Goal: Task Accomplishment & Management: Complete application form

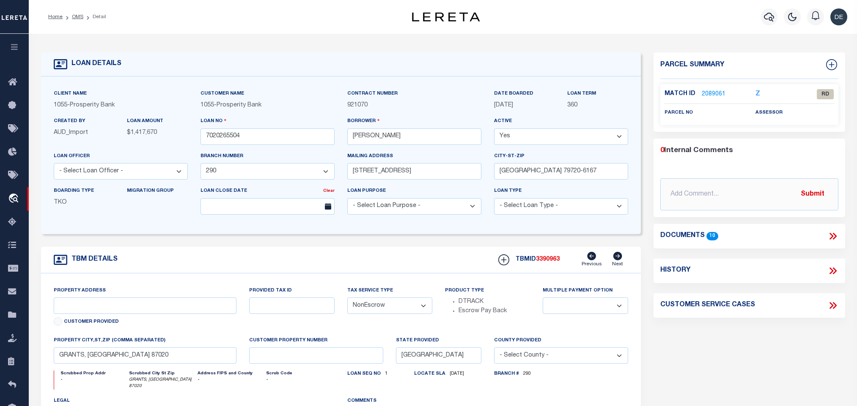
select select "3276"
select select "NonEscrow"
drag, startPoint x: 440, startPoint y: 0, endPoint x: 302, endPoint y: 17, distance: 139.3
click at [336, 17] on div "Home OMS Detail" at bounding box center [209, 17] width 337 height 18
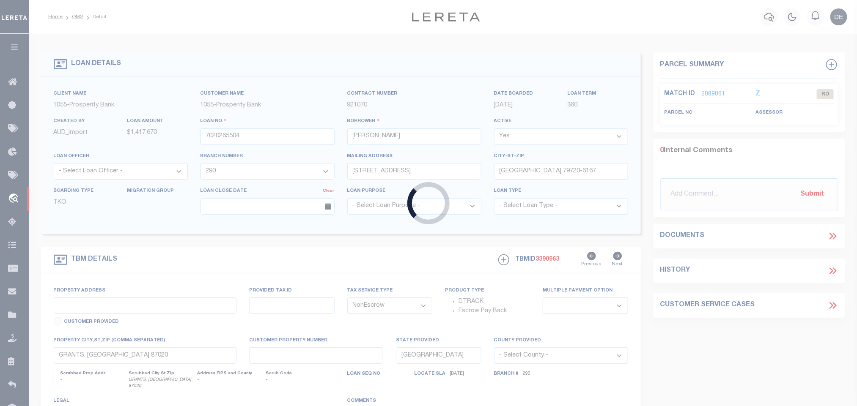
type input "10011165"
type input "158 4TH HOLDINGS LLC"
select select
type input "5314 16TH AVE PMB 334"
type input "BROOKLYN NY 11219-1425 NULL"
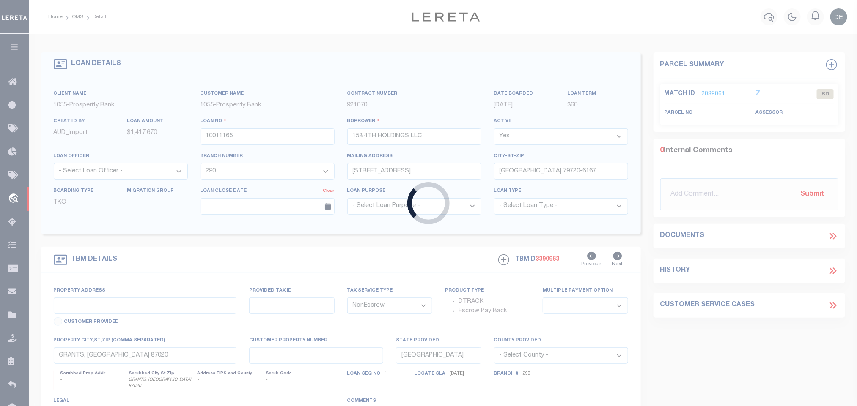
select select "10"
select select "Escrow"
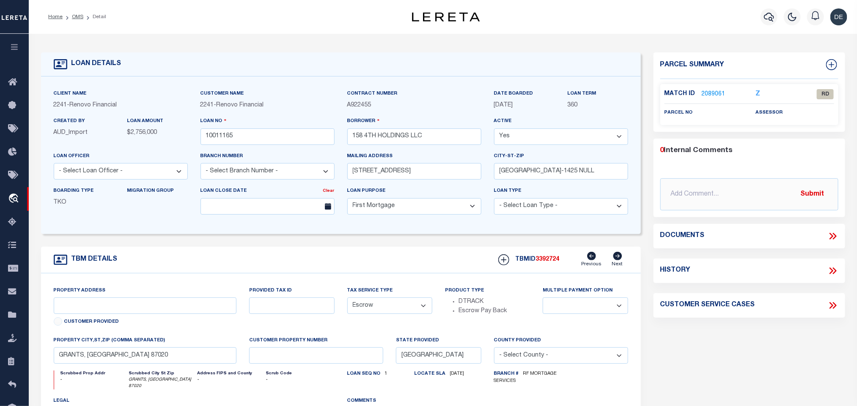
type input "158 4TH AVE"
type input "00145 00003"
select select
type input "EAST ORANGE NJ 07107"
type input "a0kUS000006jh8d"
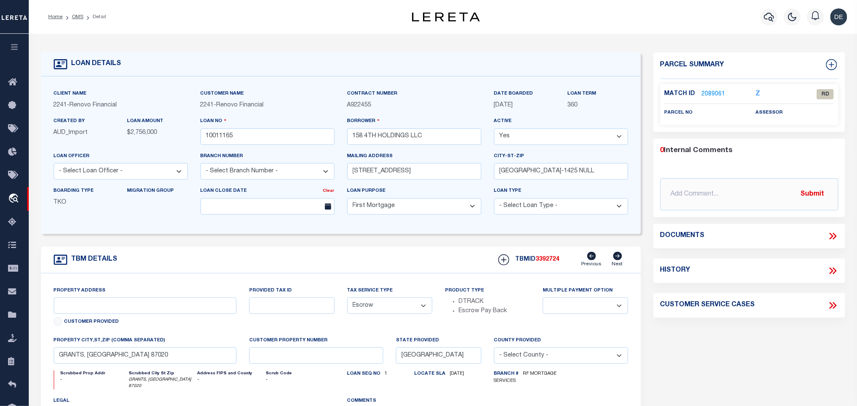
type input "NJ"
select select "25067"
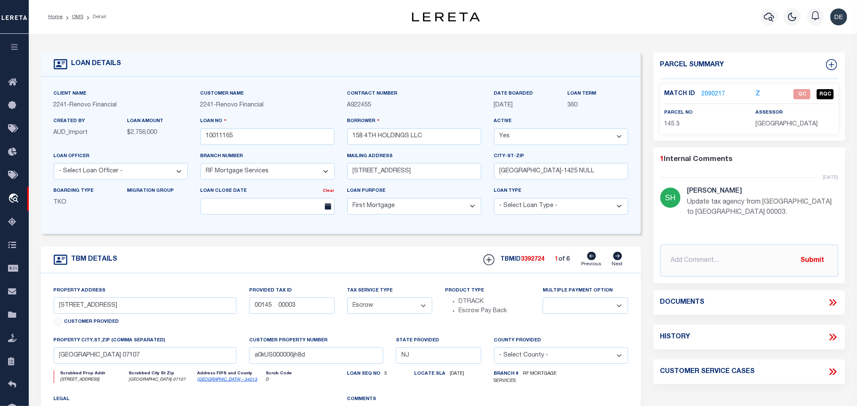
click at [707, 95] on link "2090217" at bounding box center [713, 94] width 24 height 9
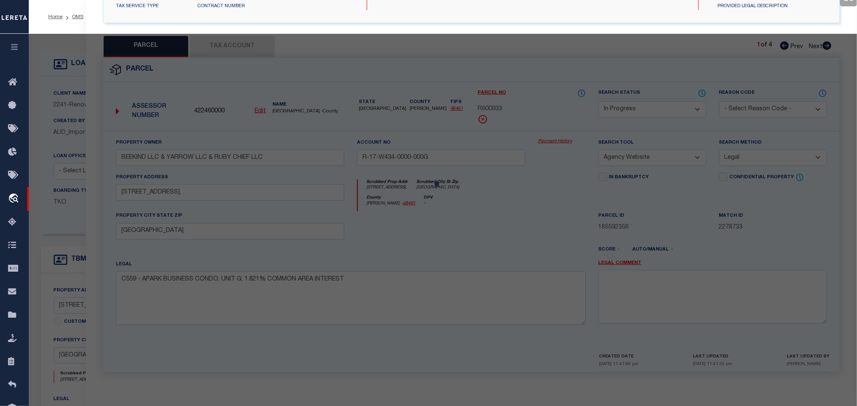
select select "AS"
select select
checkbox input "false"
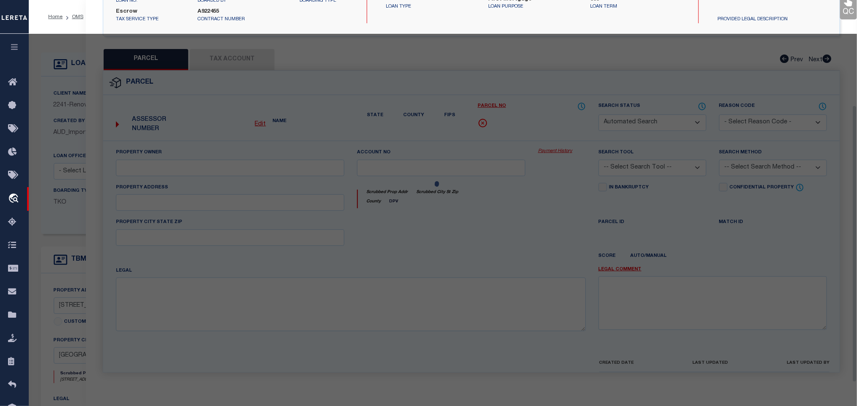
select select "QC"
type input "158 4Th Holdings Llc,"
select select "AGW"
select select "LIP"
type input "158 4TH AVE"
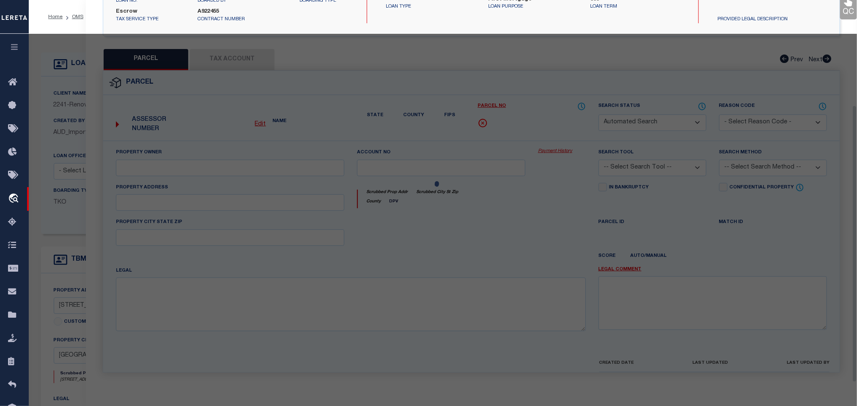
type input "EAST ORANGE NJ 07107"
type textarea "LOT:3 BLK:145 DIST:05 CITY/MUNI/TWP:EAST ORANGE CITY MAP REF:TAX MAP 5-12"
type textarea "update agency from Newark City to East Orange City 01/22/25 No Match For the gi…"
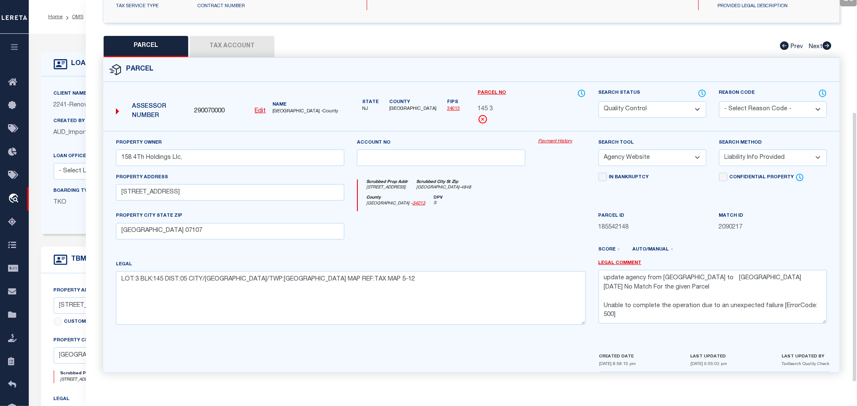
click at [233, 42] on button "Tax Account" at bounding box center [232, 46] width 85 height 21
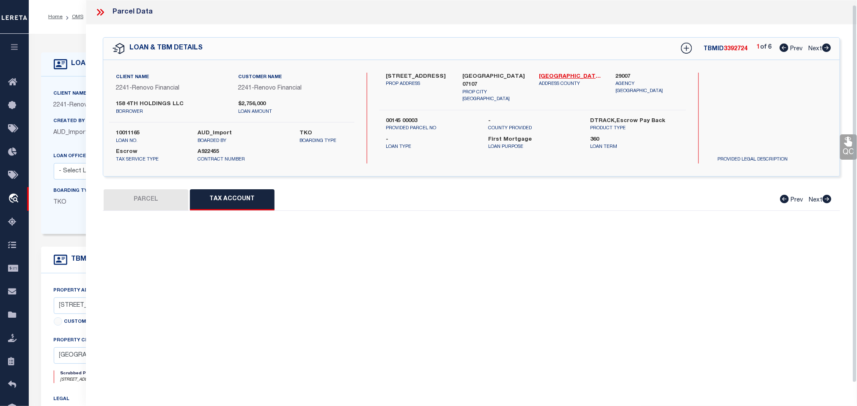
scroll to position [5, 0]
select select "100"
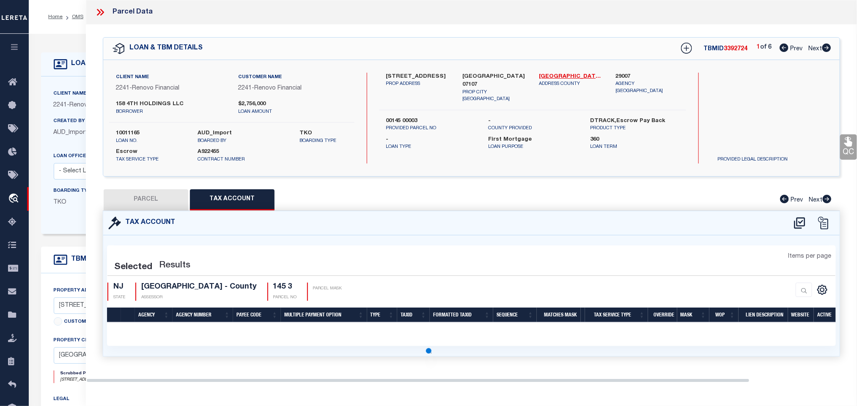
scroll to position [0, 0]
select select "100"
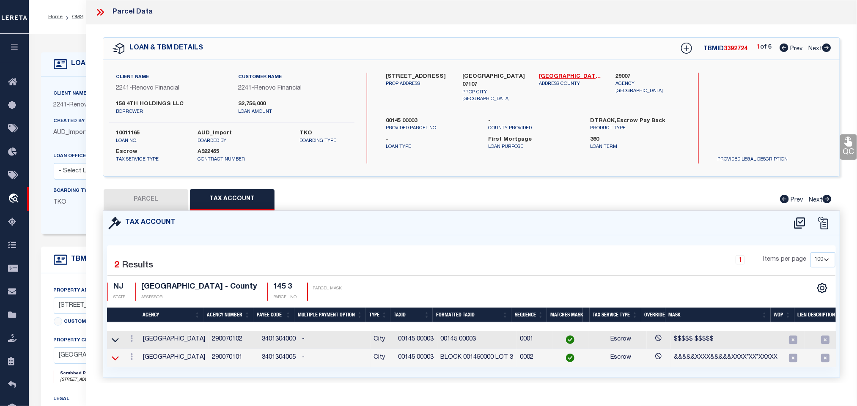
click at [117, 360] on icon at bounding box center [115, 358] width 7 height 9
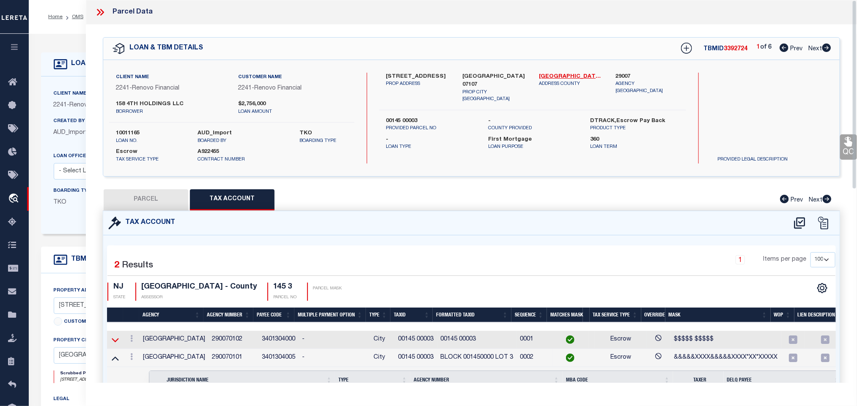
click at [113, 339] on icon at bounding box center [115, 340] width 7 height 9
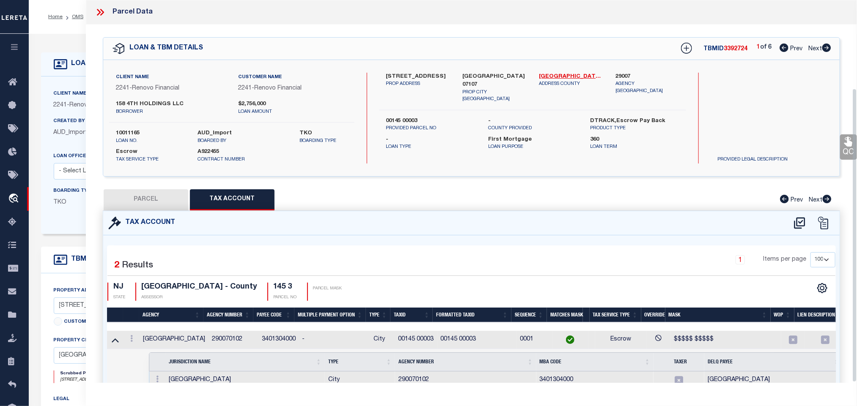
scroll to position [115, 0]
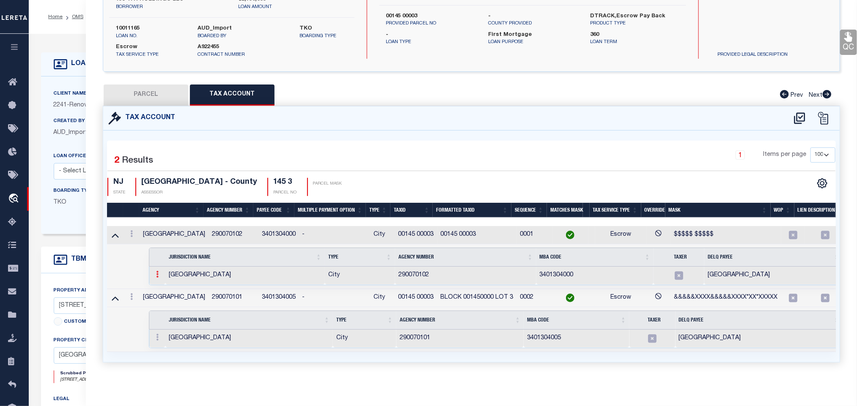
click at [159, 272] on link at bounding box center [157, 275] width 9 height 7
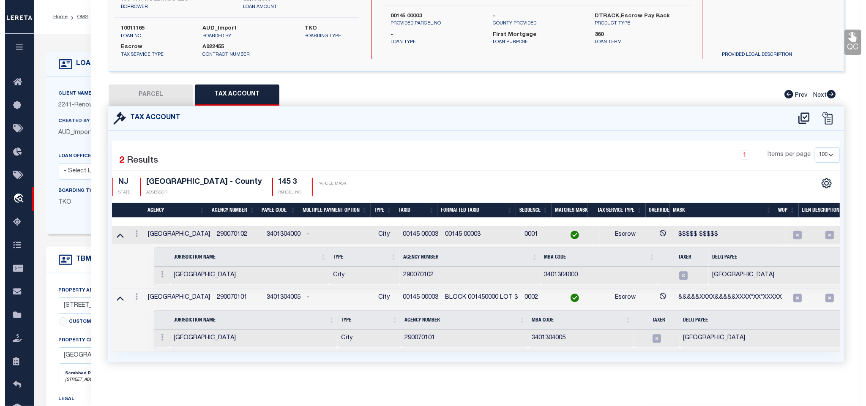
scroll to position [101, 0]
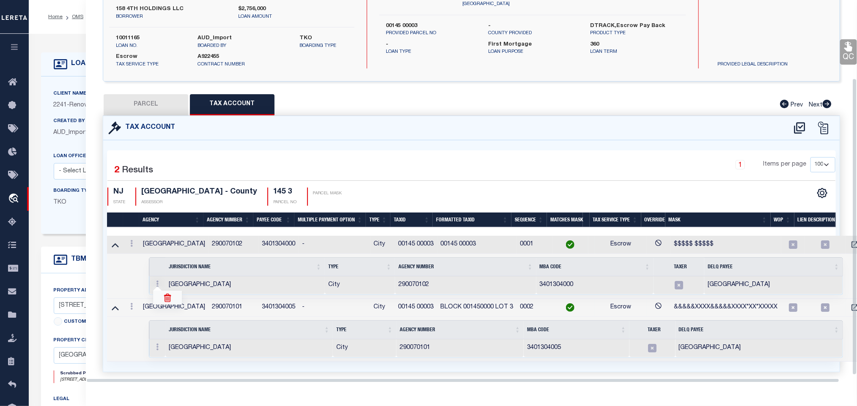
click at [170, 296] on img at bounding box center [167, 298] width 8 height 8
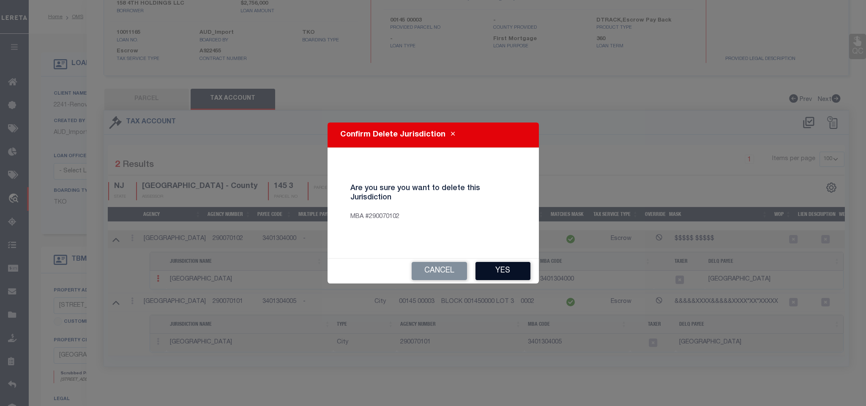
click at [510, 276] on button "Yes" at bounding box center [503, 271] width 55 height 18
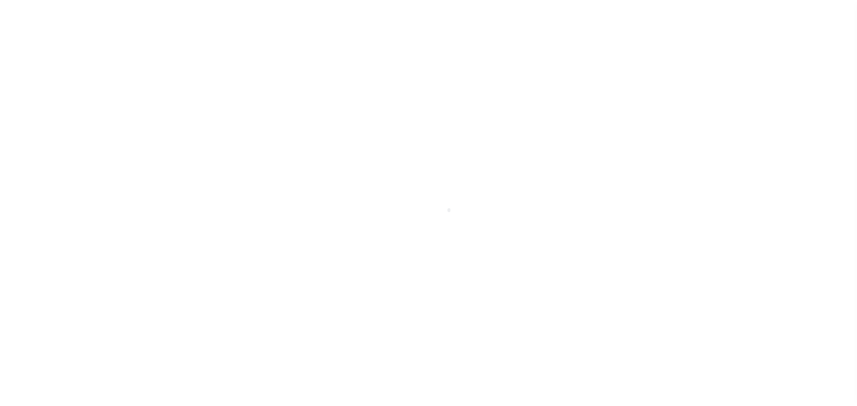
scroll to position [5, 0]
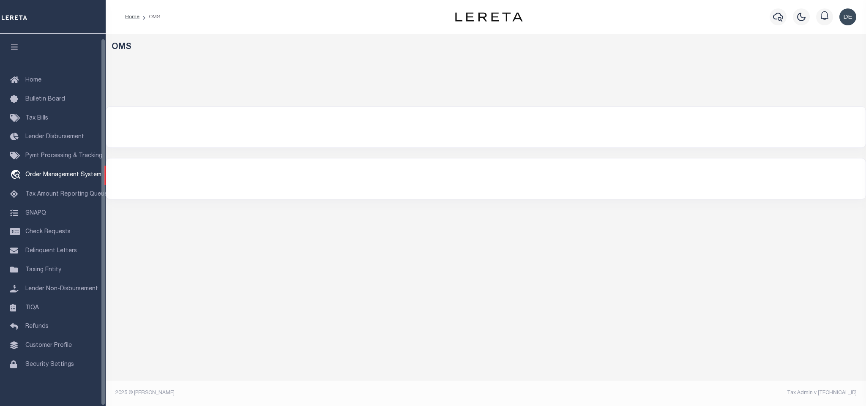
select select "200"
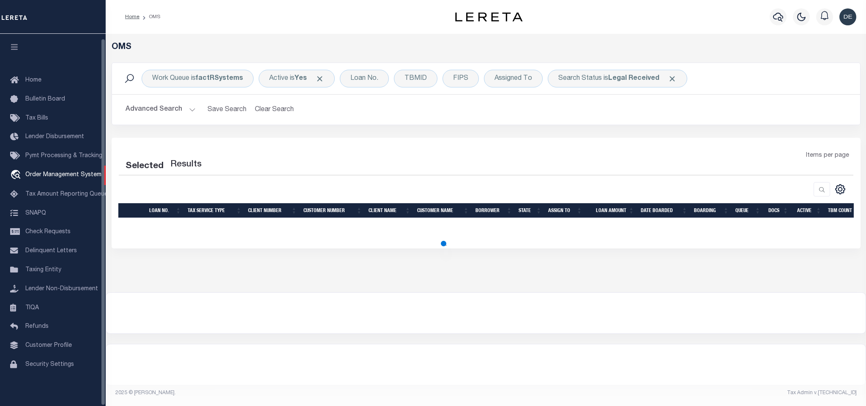
click at [13, 43] on icon "button" at bounding box center [15, 47] width 10 height 8
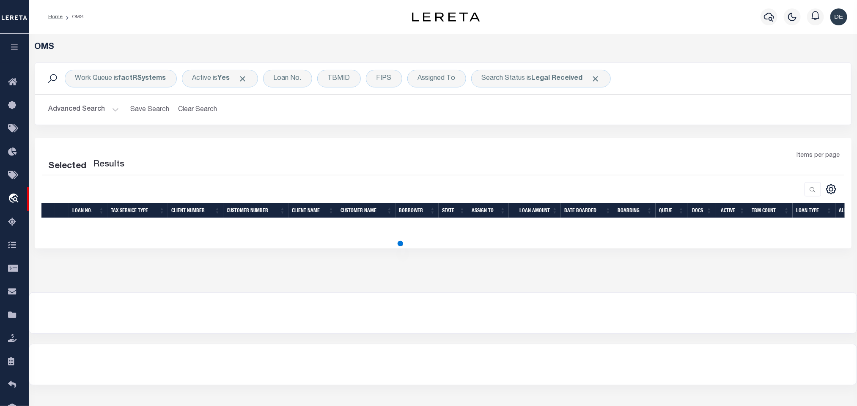
select select "200"
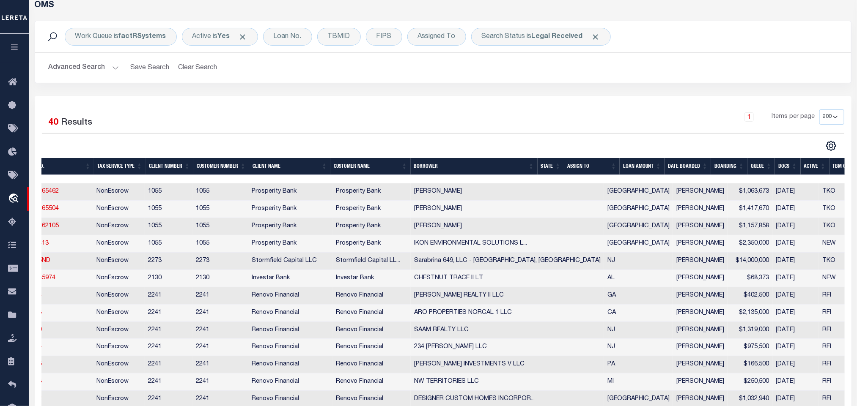
scroll to position [0, 0]
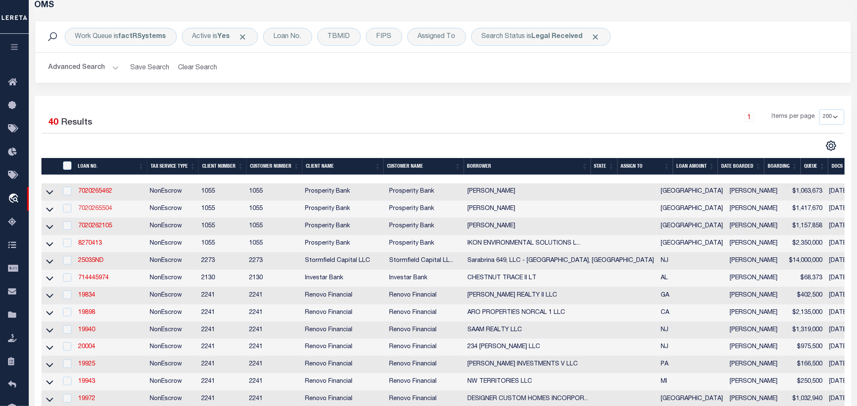
click at [101, 210] on link "7020265504" at bounding box center [95, 209] width 34 height 6
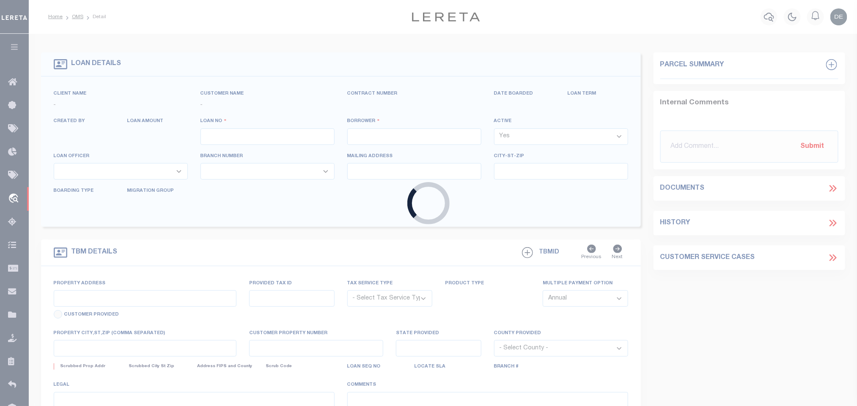
type input "7020265504"
type input "[PERSON_NAME]"
select select
type input "[STREET_ADDRESS]"
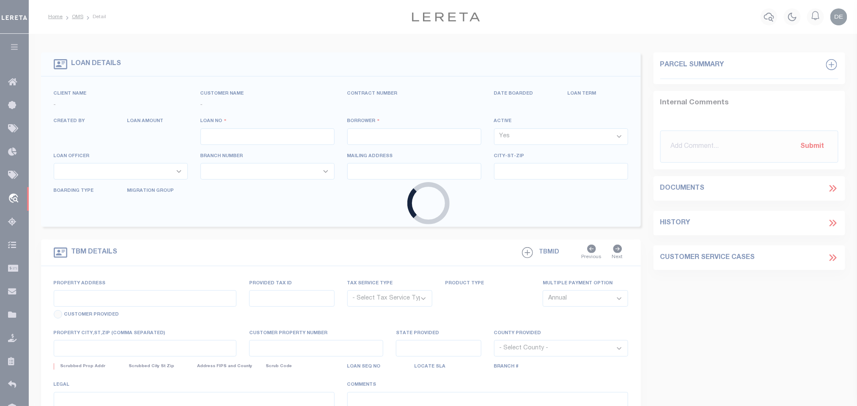
type input "[GEOGRAPHIC_DATA] 79720-6167"
select select
select select "NonEscrow"
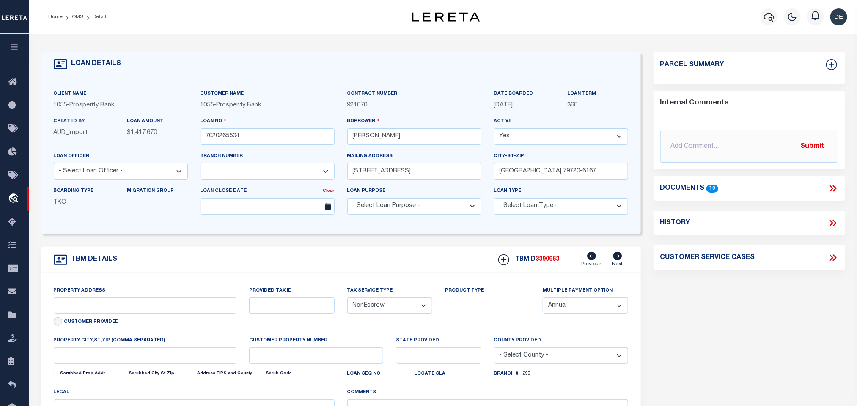
select select
type input "GRANTS, [GEOGRAPHIC_DATA] 87020"
type input "[GEOGRAPHIC_DATA]"
type textarea "FLDT 1273 ACRES CIBOLA CTY [PERSON_NAME] RANCH GRANTS [GEOGRAPHIC_DATA] 87020"
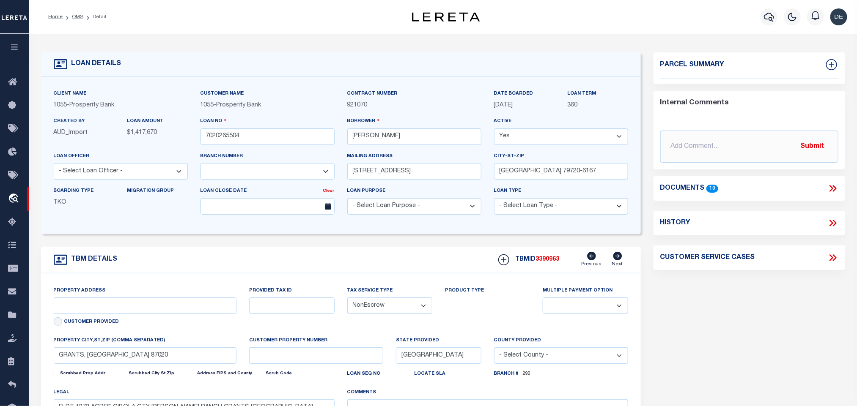
select select "3276"
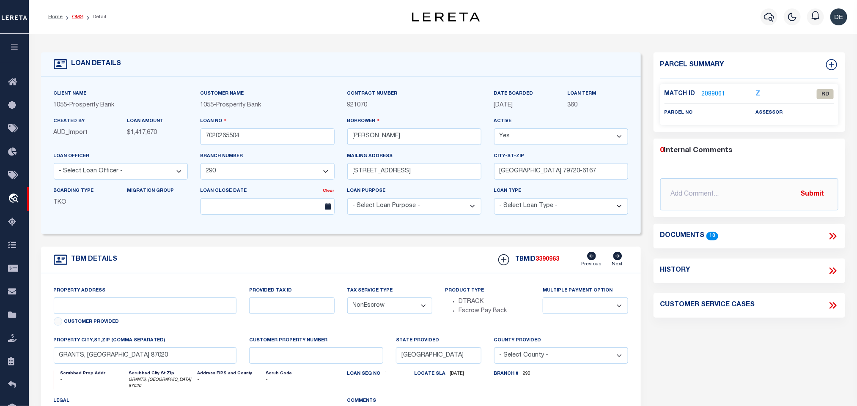
click at [77, 19] on link "OMS" at bounding box center [77, 16] width 11 height 5
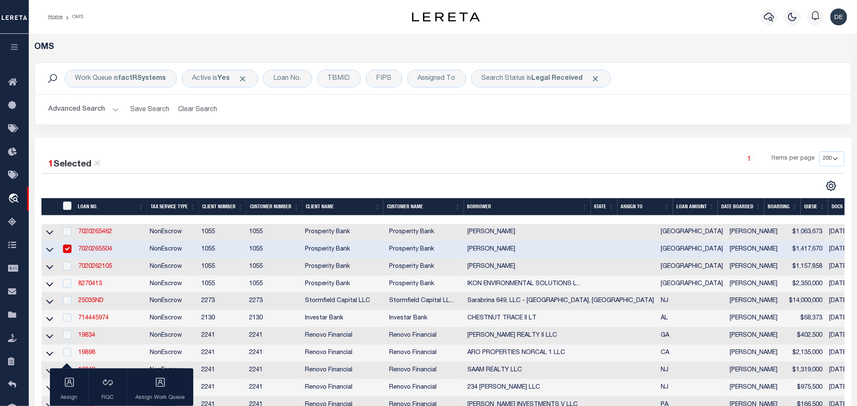
click at [121, 249] on td "7020265504" at bounding box center [110, 249] width 71 height 17
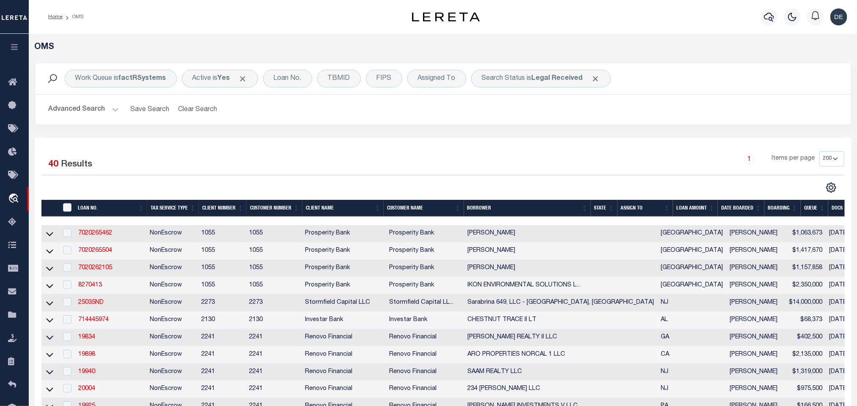
checkbox input "false"
click at [87, 234] on link "7020265462" at bounding box center [95, 233] width 34 height 6
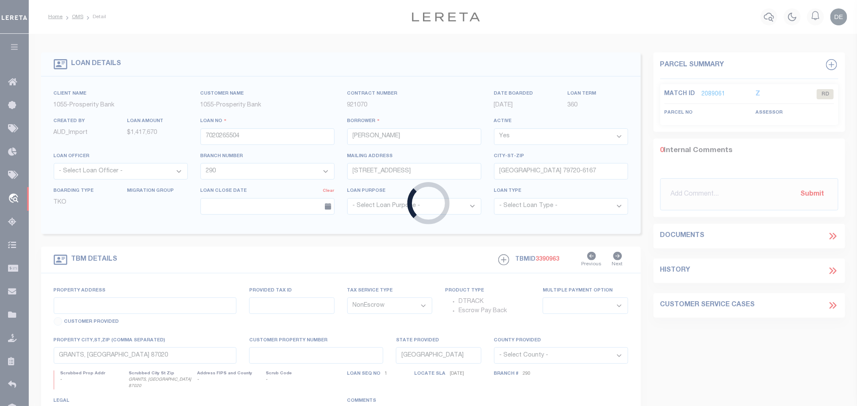
type input "7020265462"
select select
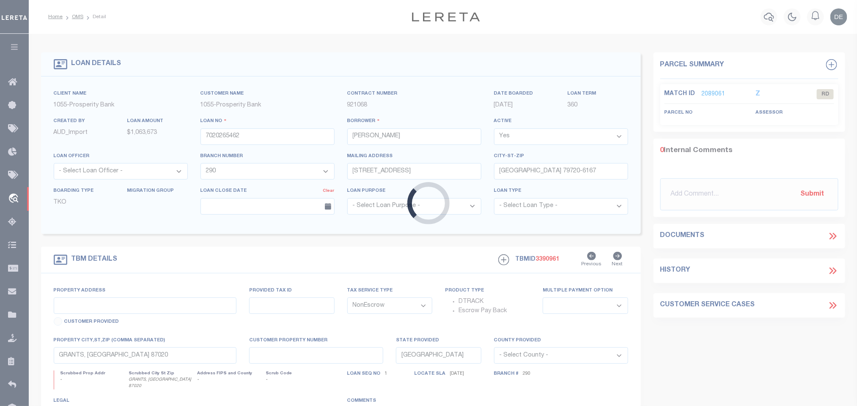
select select
type input "[PERSON_NAME], [GEOGRAPHIC_DATA] 75684"
type textarea "FLDT 236 ACRES [GEOGRAPHIC_DATA] OVERTON [GEOGRAPHIC_DATA] 75684 - [PERSON_NAME…"
select select "3276"
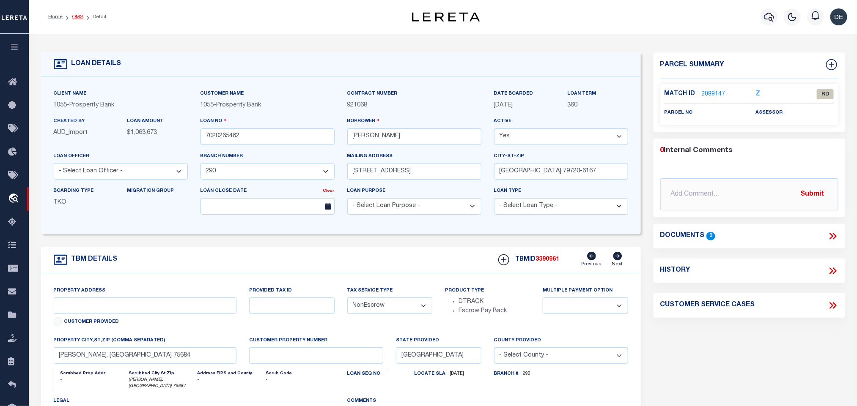
click at [77, 16] on link "OMS" at bounding box center [77, 16] width 11 height 5
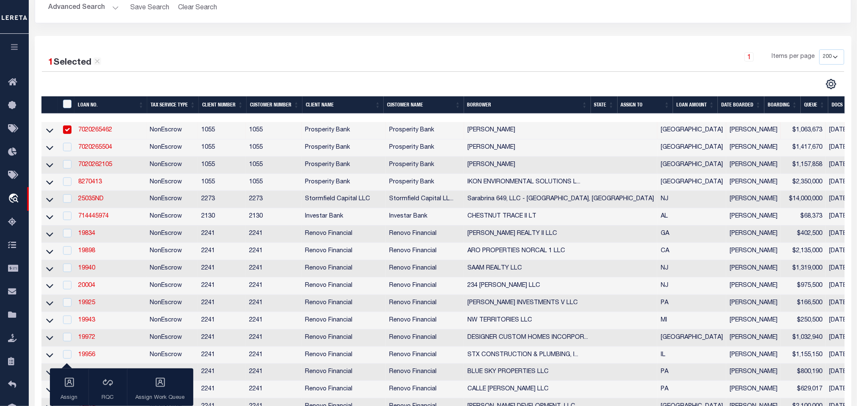
scroll to position [127, 0]
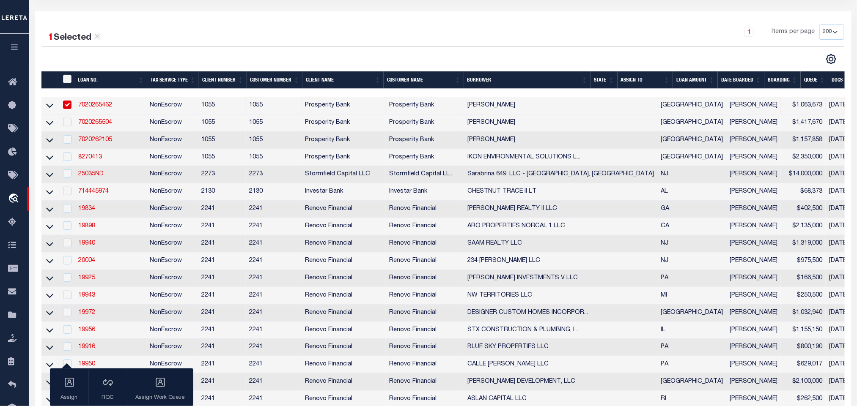
drag, startPoint x: 614, startPoint y: 20, endPoint x: 592, endPoint y: 42, distance: 31.1
click at [614, 20] on div "1 Selected 40 Results 1 Items per page 10 25 50 100 200" at bounding box center [443, 403] width 816 height 785
click at [123, 109] on td "7020265462" at bounding box center [110, 105] width 71 height 17
checkbox input "false"
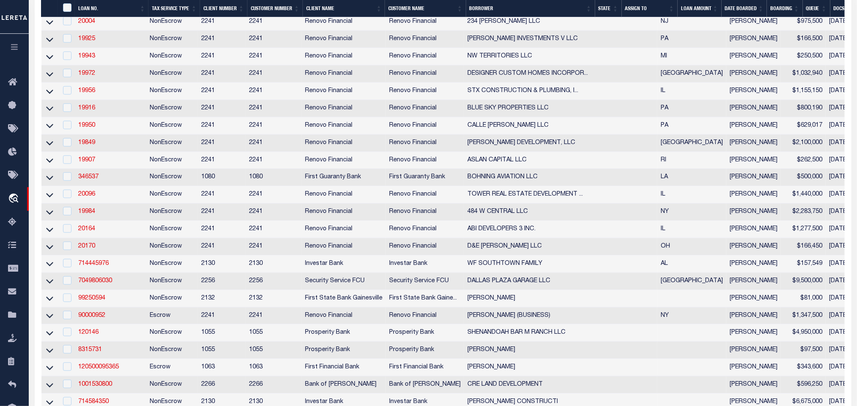
scroll to position [0, 0]
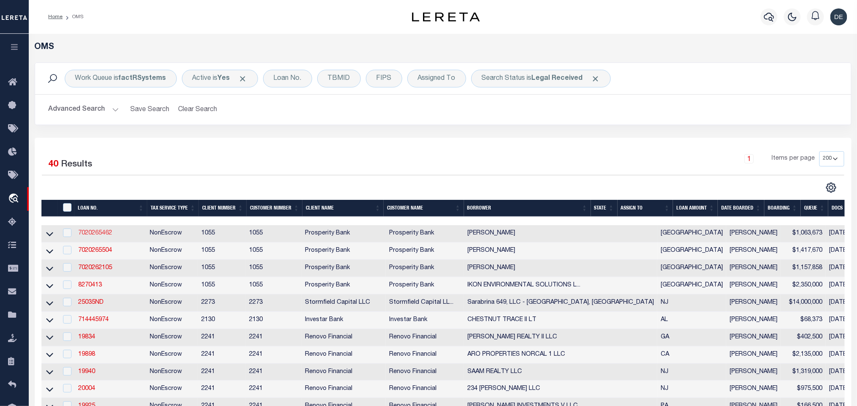
click at [103, 235] on link "7020265462" at bounding box center [95, 233] width 34 height 6
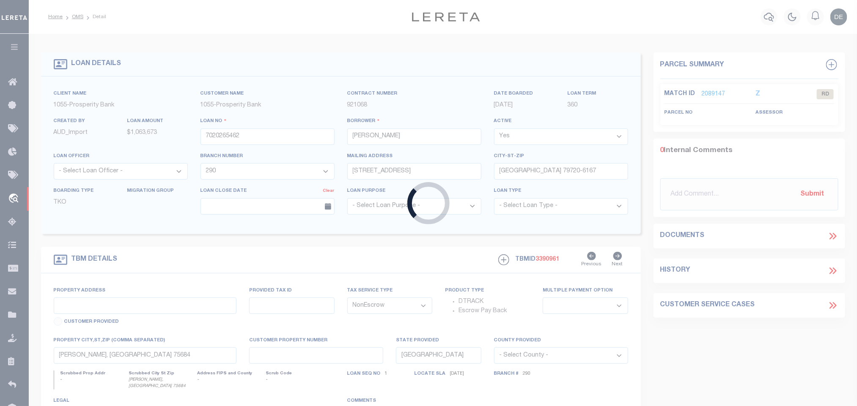
select select
select select "3276"
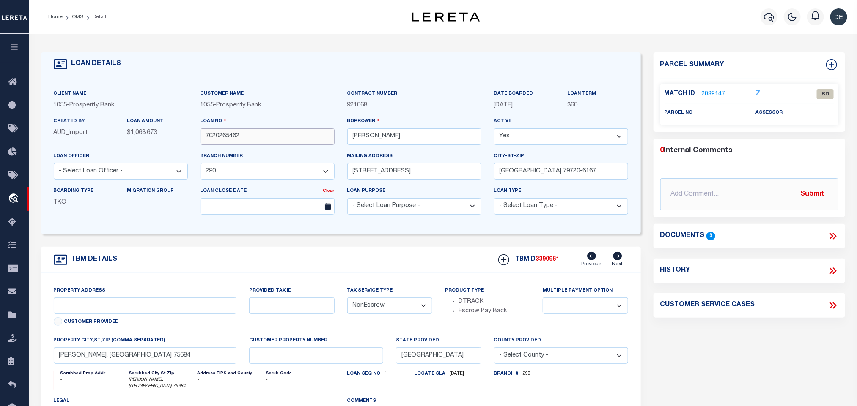
click at [249, 136] on input "7020265462" at bounding box center [267, 137] width 134 height 16
click at [77, 19] on link "OMS" at bounding box center [77, 16] width 11 height 5
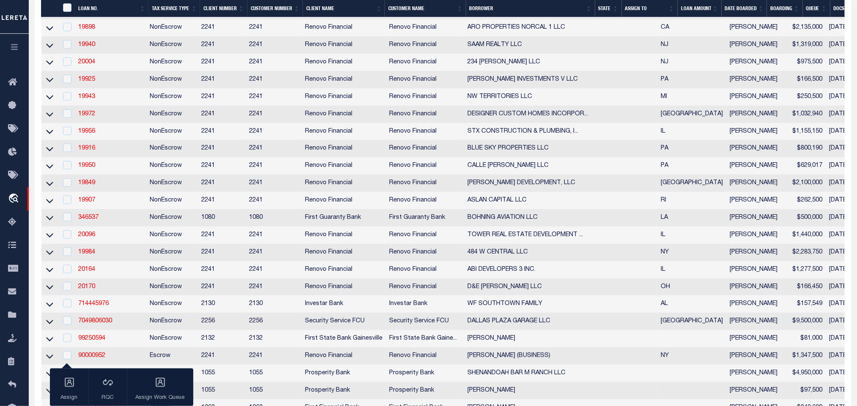
scroll to position [127, 0]
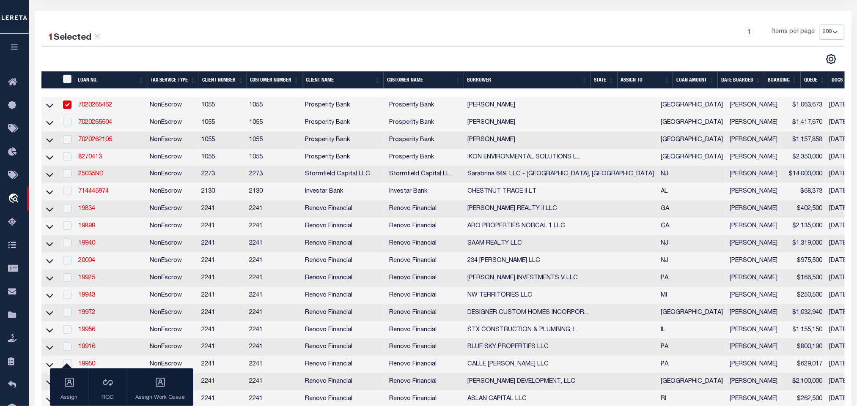
click at [339, 36] on div "1 Items per page 10 25 50 100 200" at bounding box center [544, 36] width 598 height 22
click at [104, 123] on link "7020265504" at bounding box center [95, 123] width 34 height 6
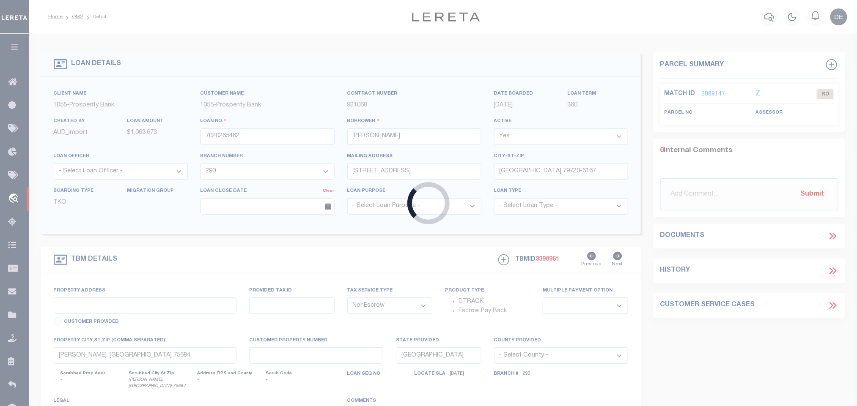
type input "7020265504"
select select
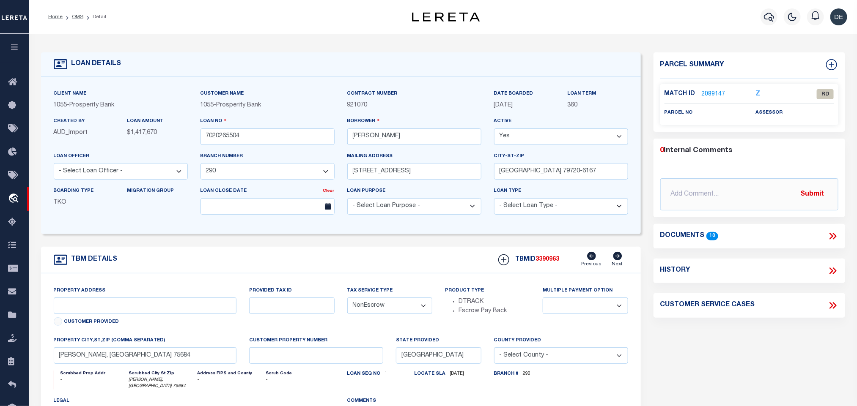
select select
type input "GRANTS, [GEOGRAPHIC_DATA] 87020"
type textarea "FLDT 1273 ACRES CIBOLA CTY [PERSON_NAME] RANCH GRANTS [GEOGRAPHIC_DATA] 87020"
select select "3276"
click at [290, 131] on input "7020265504" at bounding box center [267, 137] width 134 height 16
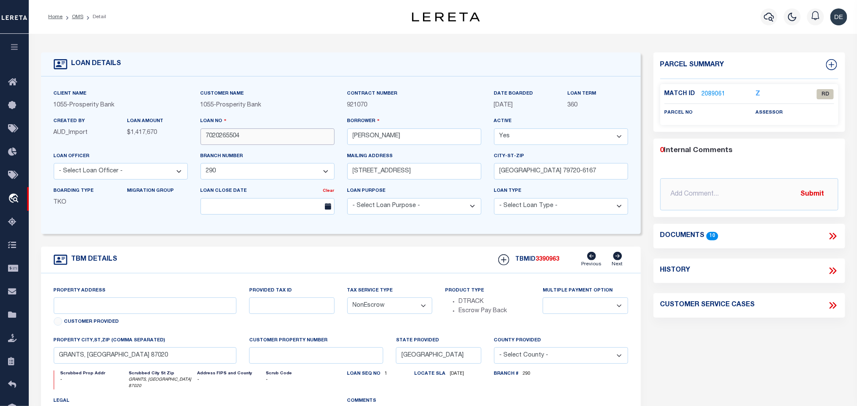
click at [290, 131] on input "7020265504" at bounding box center [267, 137] width 134 height 16
click at [143, 364] on input "GRANTS, [GEOGRAPHIC_DATA] 87020" at bounding box center [145, 356] width 183 height 16
drag, startPoint x: 351, startPoint y: 137, endPoint x: 395, endPoint y: 142, distance: 44.6
click at [395, 142] on input "[PERSON_NAME]" at bounding box center [414, 137] width 134 height 16
